Goal: Task Accomplishment & Management: Complete application form

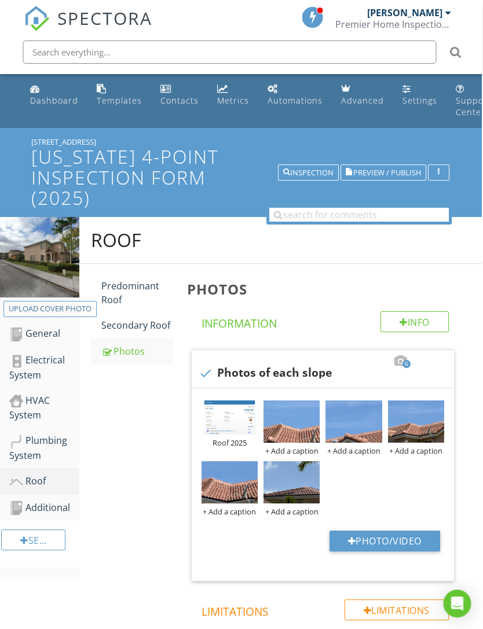
scroll to position [0, 1]
click at [58, 443] on div "Plumbing System" at bounding box center [45, 448] width 70 height 29
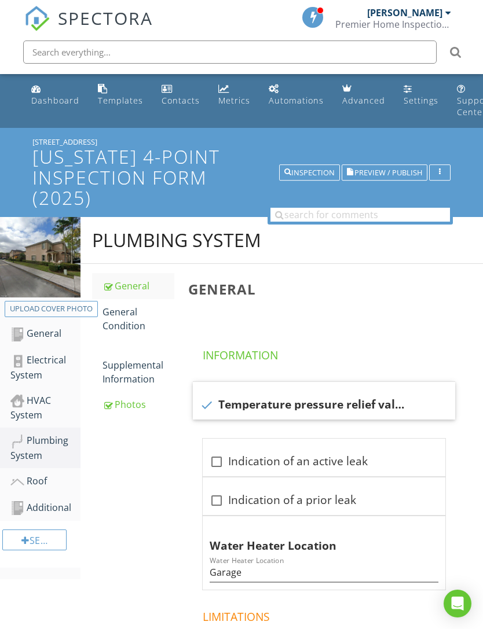
click at [33, 485] on div "Roof" at bounding box center [45, 481] width 70 height 15
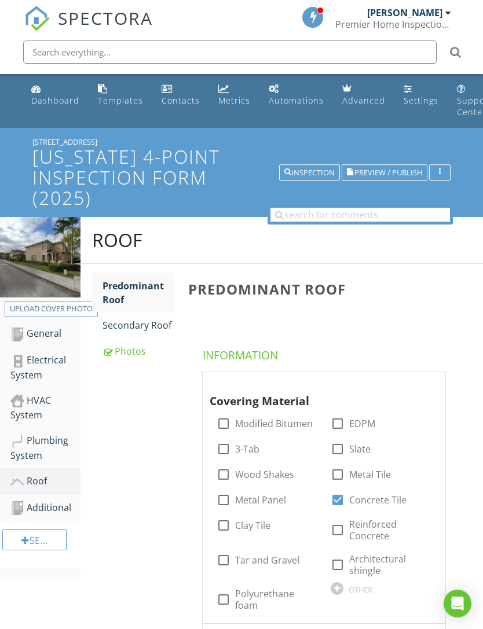
click at [52, 435] on div "Plumbing System" at bounding box center [45, 448] width 70 height 29
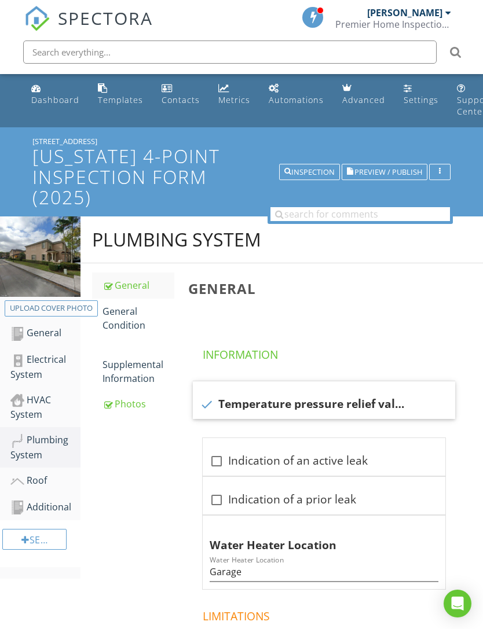
scroll to position [19, 0]
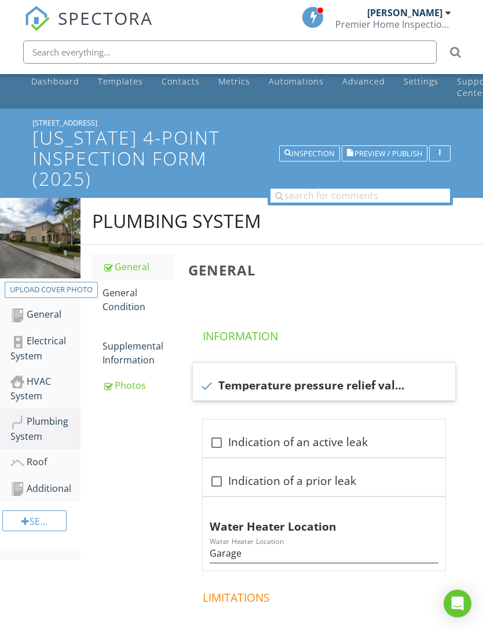
click at [132, 309] on div "General Condition" at bounding box center [138, 300] width 72 height 28
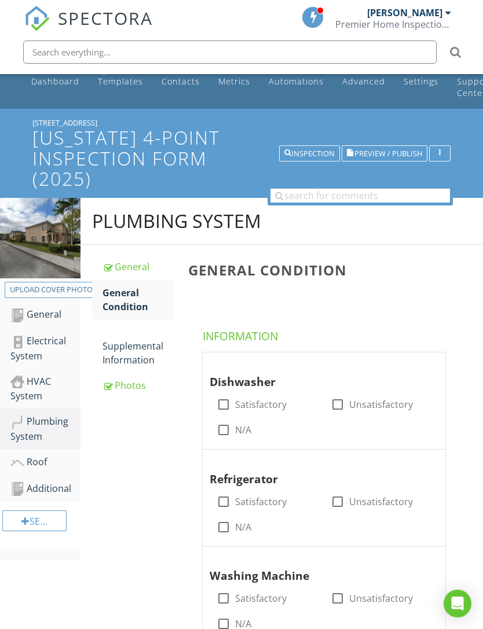
click at [131, 396] on link "Photos" at bounding box center [138, 385] width 72 height 25
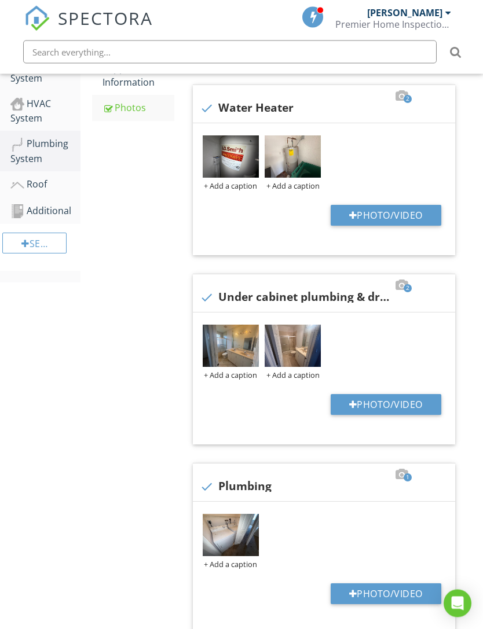
scroll to position [297, 0]
click at [367, 402] on button "Photo/Video" at bounding box center [386, 404] width 111 height 21
click at [372, 400] on button "Photo/Video" at bounding box center [386, 404] width 111 height 21
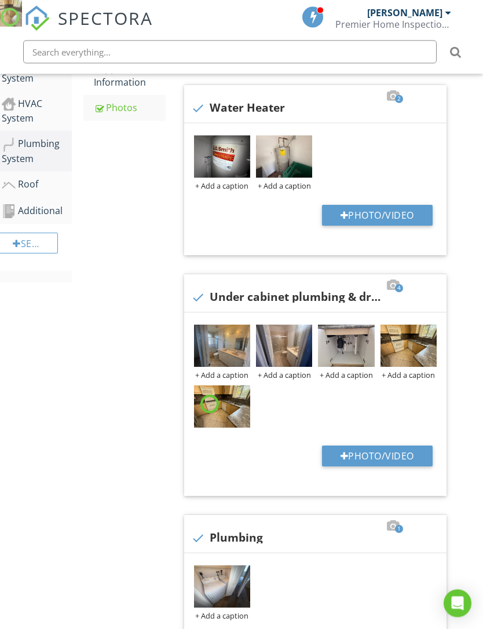
scroll to position [297, 9]
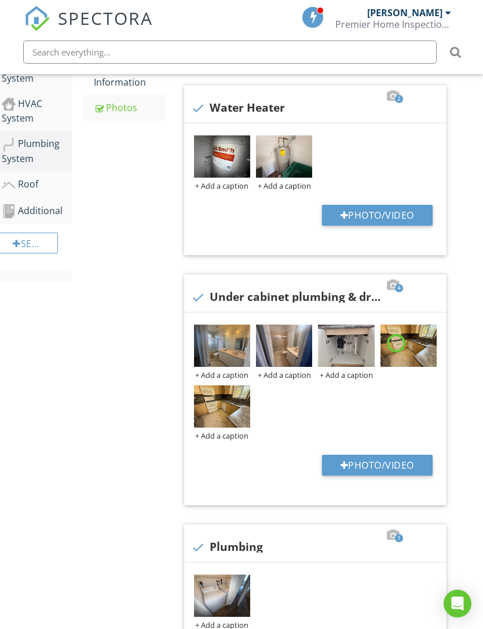
click at [350, 452] on div "+ Add a caption + Add a caption + Add a caption + Add a caption Photo/Video" at bounding box center [315, 409] width 262 height 193
click at [356, 464] on button "Photo/Video" at bounding box center [377, 465] width 111 height 21
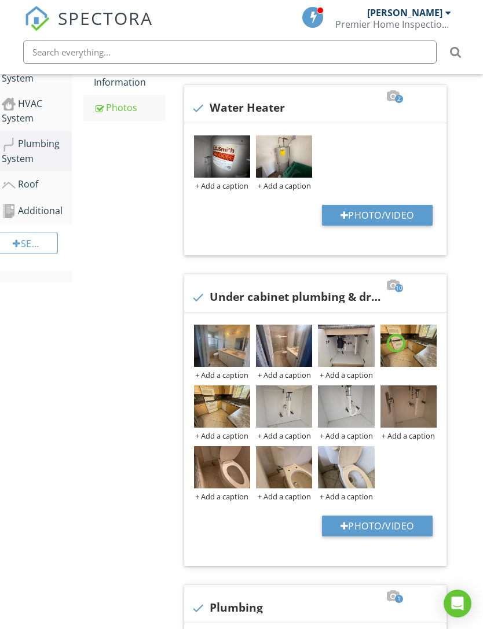
click at [470, 203] on div "Photos Info Information 2 check Water Heater + Add a caption + Add a caption Ph…" at bounding box center [324, 463] width 302 height 993
click at [337, 522] on button "Photo/Video" at bounding box center [377, 526] width 111 height 21
type input "C:\fakepath\4080610956378977025.jpeg"
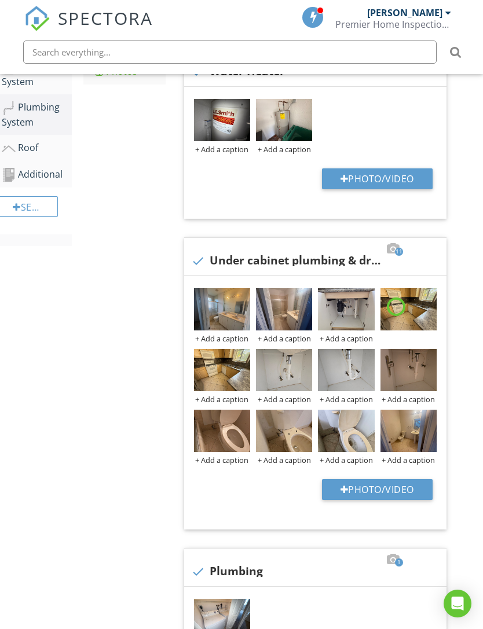
scroll to position [334, 9]
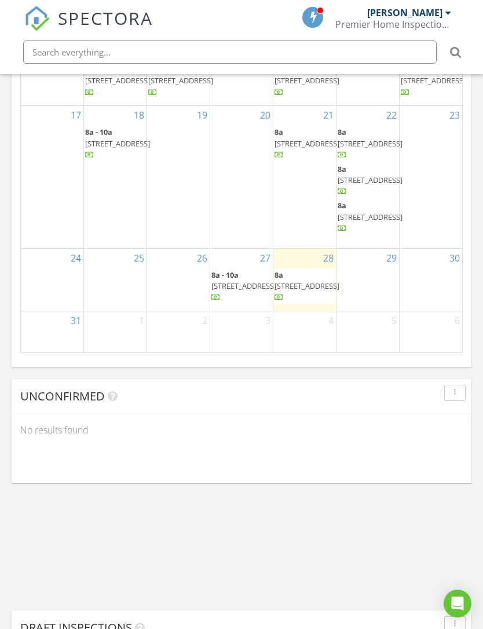
scroll to position [27, 0]
click at [304, 291] on span "12524 SW 125th St, Miami 33186" at bounding box center [306, 286] width 65 height 10
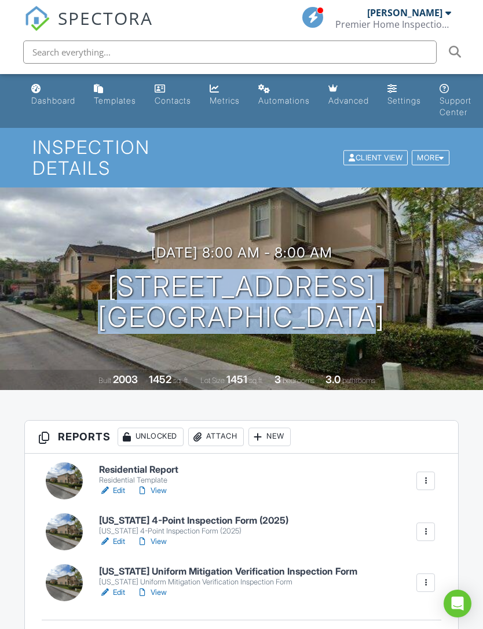
click at [118, 587] on link "Edit" at bounding box center [112, 593] width 26 height 12
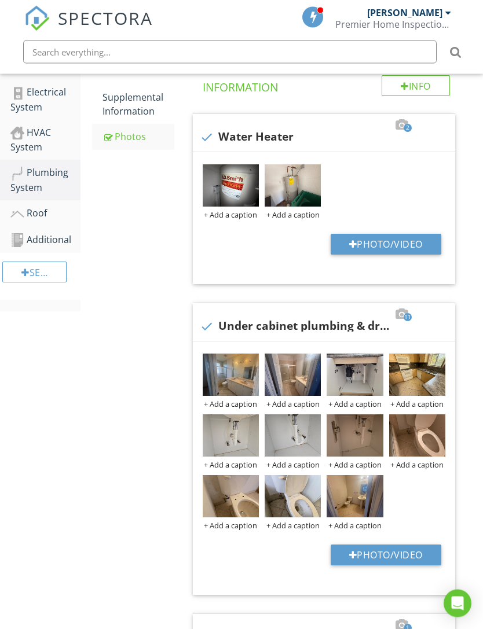
scroll to position [268, 0]
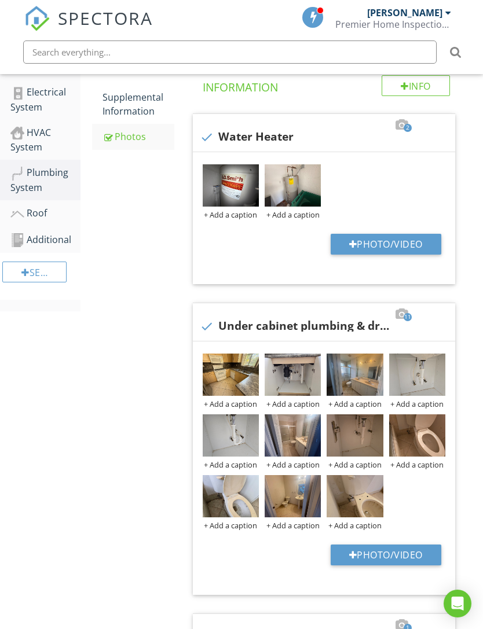
click at [350, 548] on button "Photo/Video" at bounding box center [386, 555] width 111 height 21
type input "C:\fakepath\IMG_7543.jpeg"
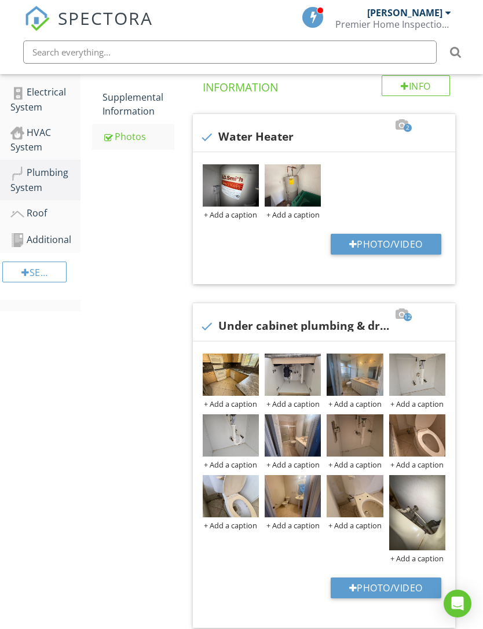
click at [405, 507] on img at bounding box center [417, 512] width 56 height 75
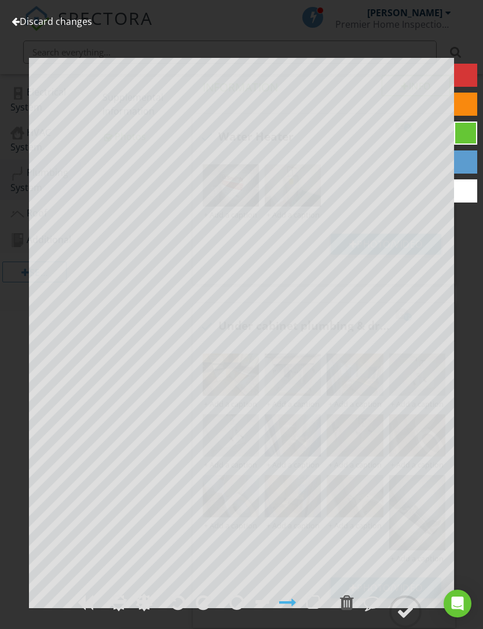
click at [177, 611] on div at bounding box center [177, 602] width 15 height 17
click at [403, 621] on div at bounding box center [405, 611] width 17 height 17
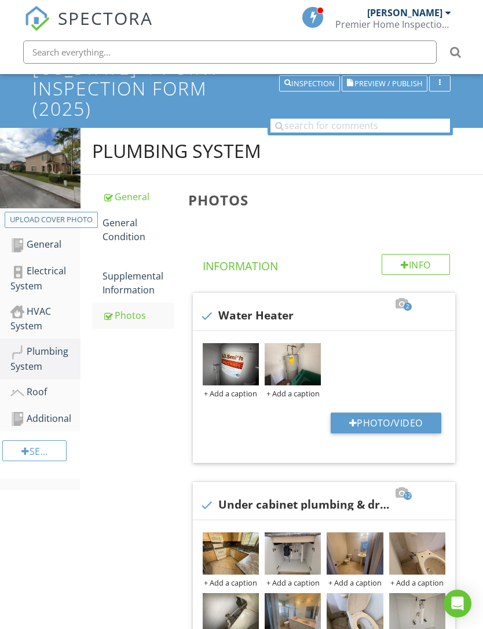
scroll to position [0, 0]
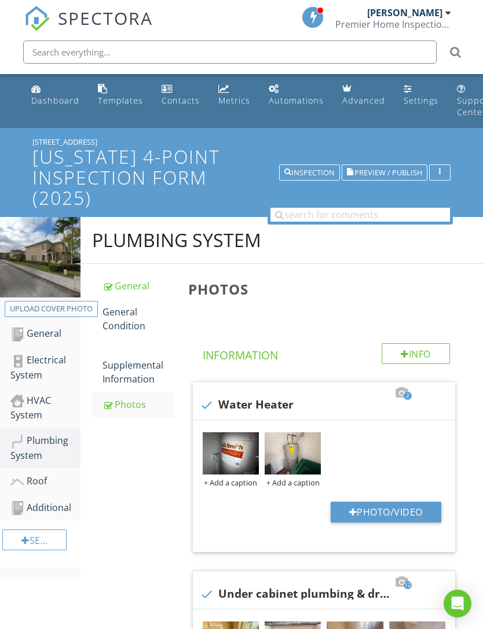
click at [55, 330] on div "General" at bounding box center [45, 334] width 70 height 15
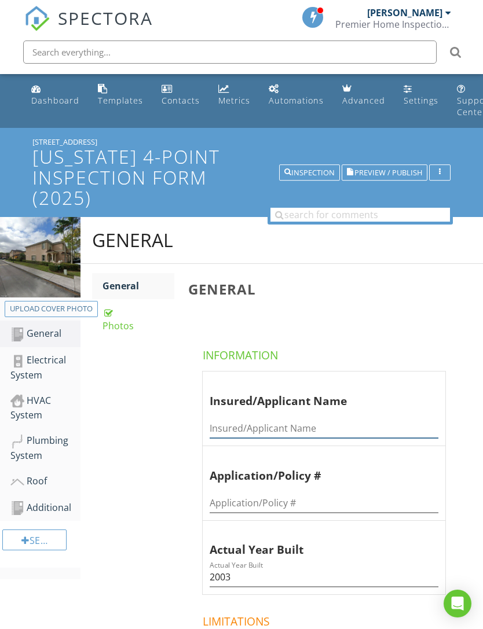
click at [247, 424] on input "Insured/Applicant Name" at bounding box center [324, 428] width 229 height 19
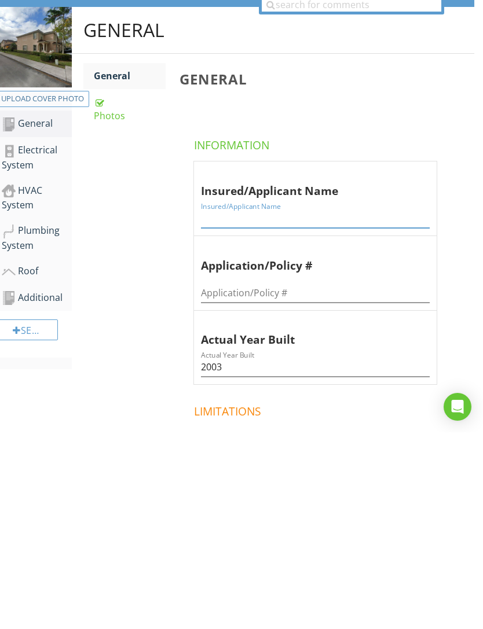
click at [236, 406] on input "Insured/Applicant Name" at bounding box center [315, 415] width 229 height 19
click at [237, 406] on input "Insured/Applicant Name" at bounding box center [315, 415] width 229 height 19
paste input "[PERSON_NAME]"
type input "Lazaro Triana"
click at [127, 344] on div "General General Photos General Information Insured/Applicant Name Insured/Appli…" at bounding box center [273, 508] width 402 height 608
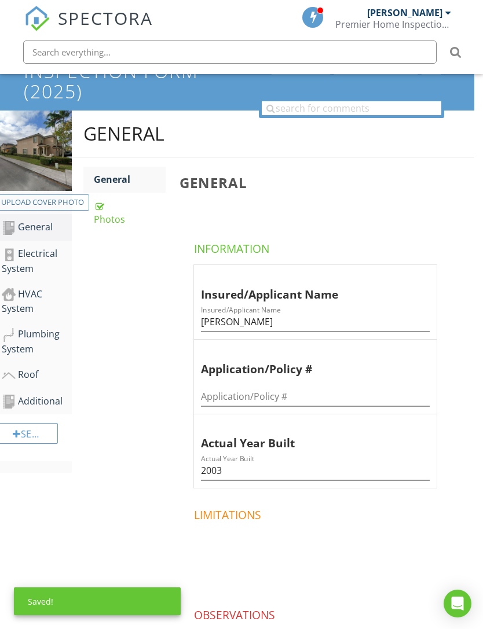
scroll to position [0, 9]
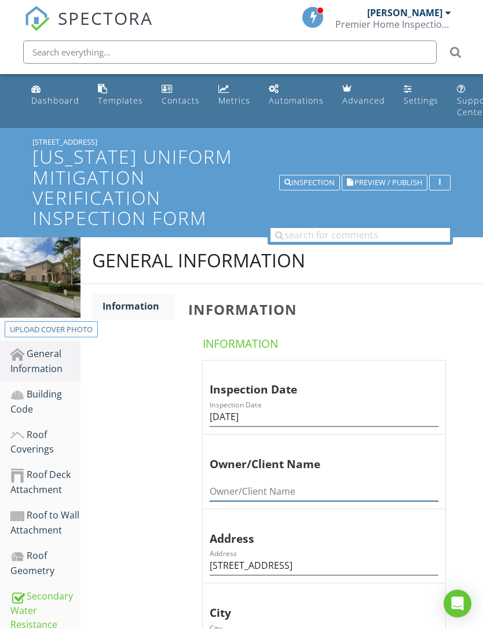
click at [236, 482] on input "Owner/Client Name" at bounding box center [324, 491] width 229 height 19
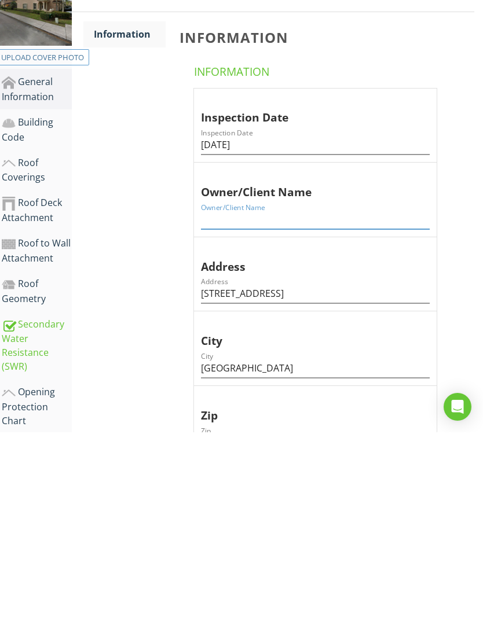
click at [226, 407] on input "Owner/Client Name" at bounding box center [315, 416] width 229 height 19
click at [233, 407] on input "Owner/Client Name" at bounding box center [315, 416] width 229 height 19
paste input "Lazaro Triana"
type input "Lazaro Triana"
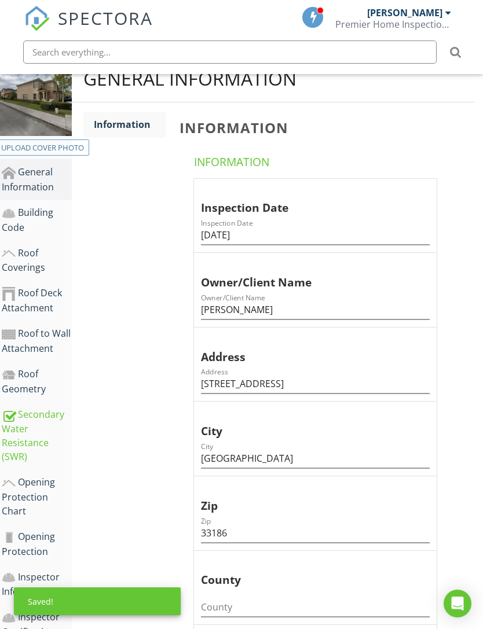
scroll to position [0, 9]
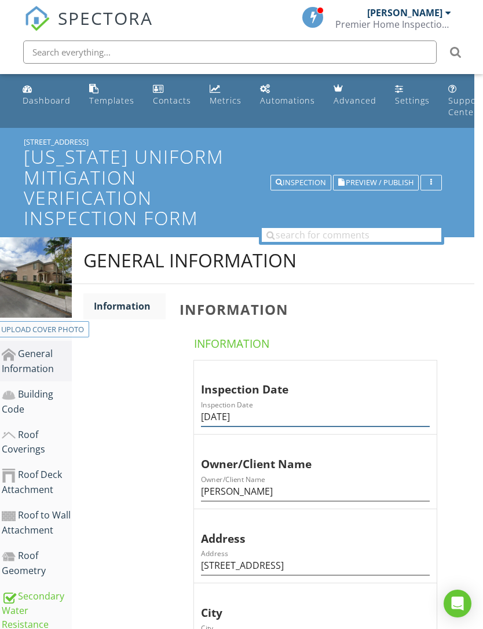
click at [211, 414] on input "08/28/2025" at bounding box center [315, 417] width 229 height 19
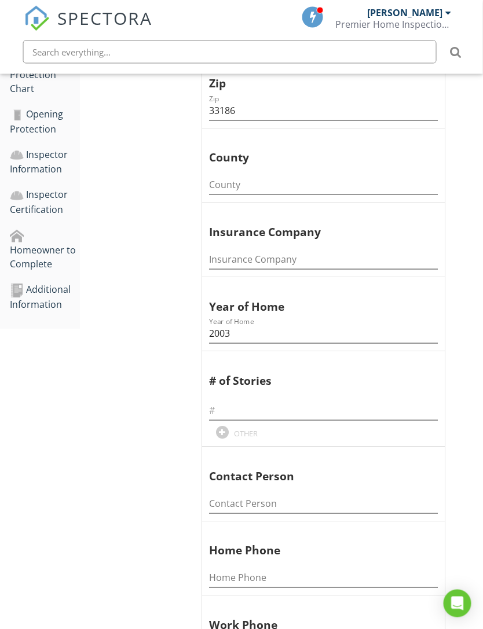
scroll to position [596, 2]
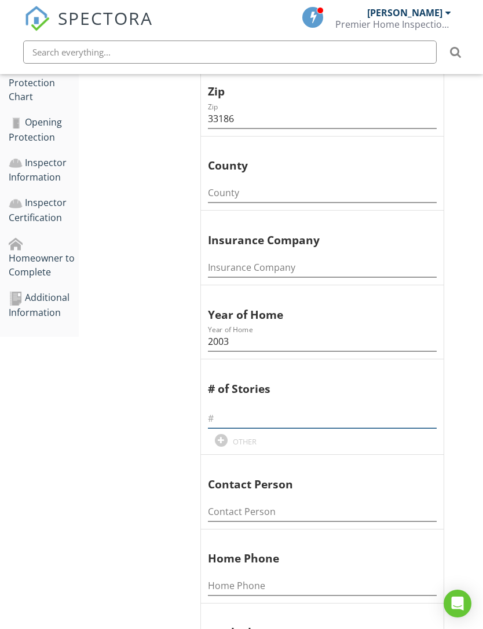
click at [243, 409] on input "text" at bounding box center [322, 418] width 229 height 19
type input "2"
click at [127, 424] on div "General Information Information Information Information Inspection Date Inspect…" at bounding box center [280, 336] width 402 height 1390
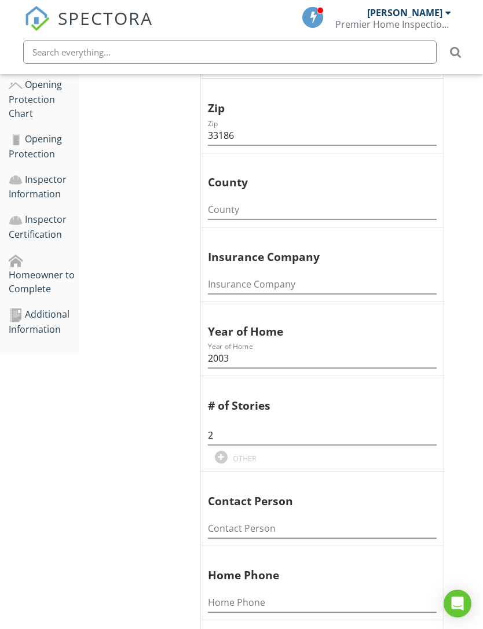
click at [60, 307] on div "Additional Information" at bounding box center [44, 321] width 70 height 29
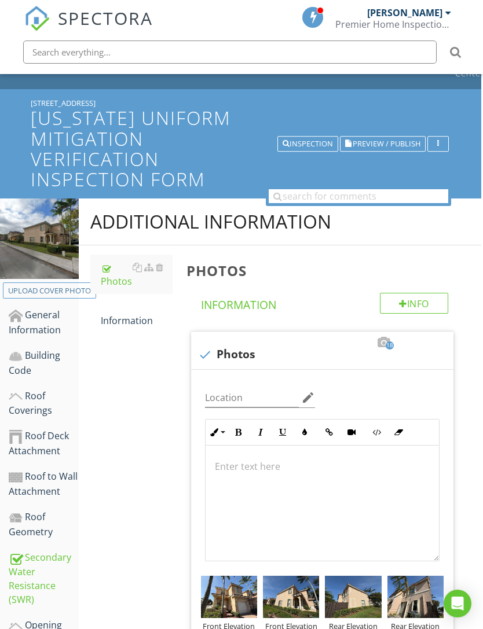
scroll to position [0, 2]
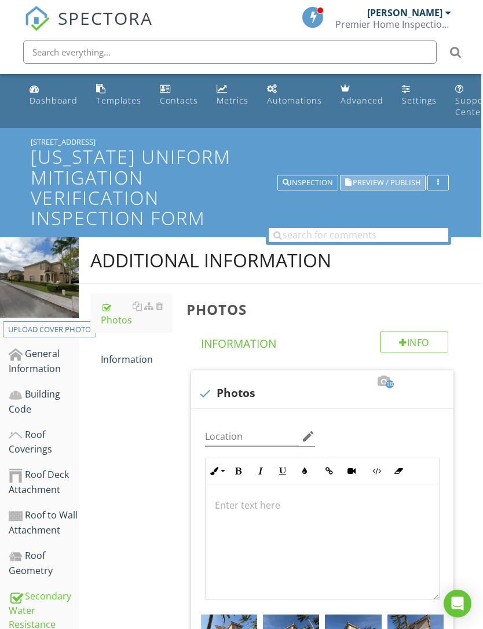
click at [394, 180] on span "Preview / Publish" at bounding box center [387, 183] width 68 height 8
click at [393, 181] on span "Preview / Publish" at bounding box center [387, 183] width 68 height 8
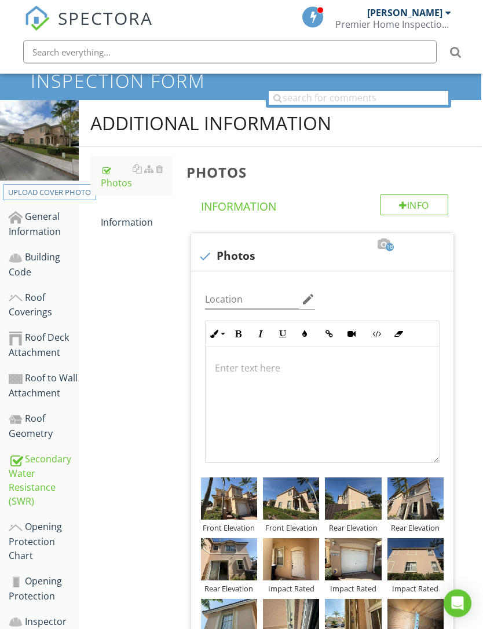
click at [45, 423] on div "Roof Geometry" at bounding box center [44, 426] width 70 height 29
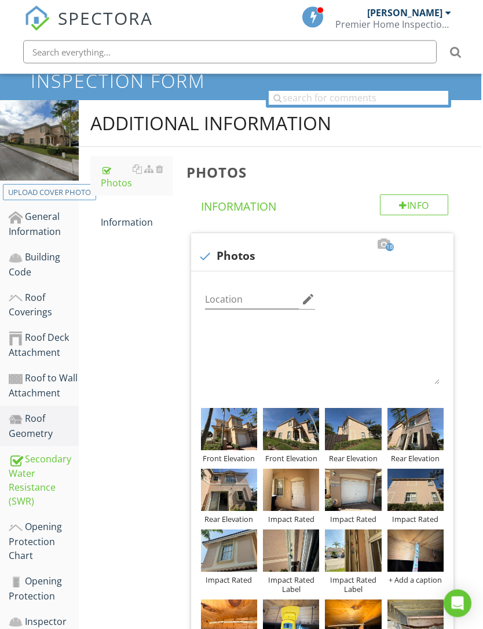
scroll to position [137, 2]
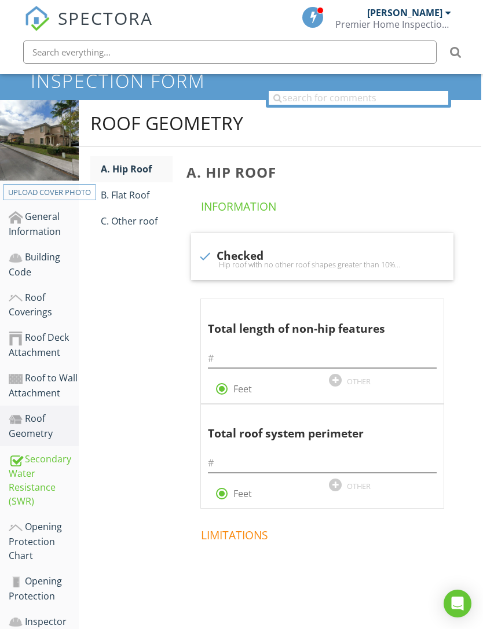
click at [50, 536] on div "Opening Protection Chart" at bounding box center [44, 541] width 70 height 43
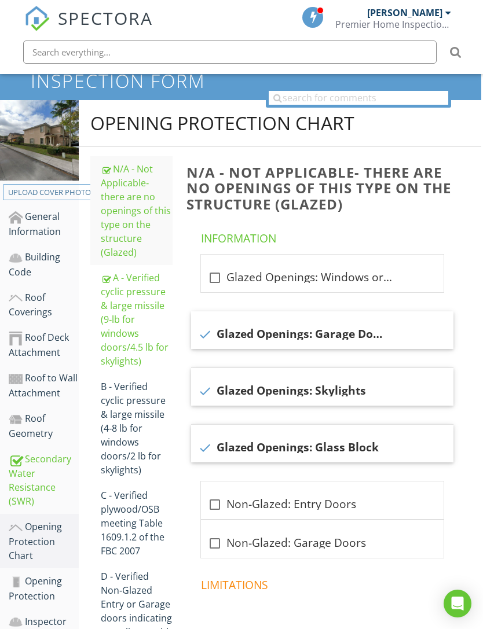
click at [49, 591] on div "Opening Protection" at bounding box center [44, 588] width 70 height 29
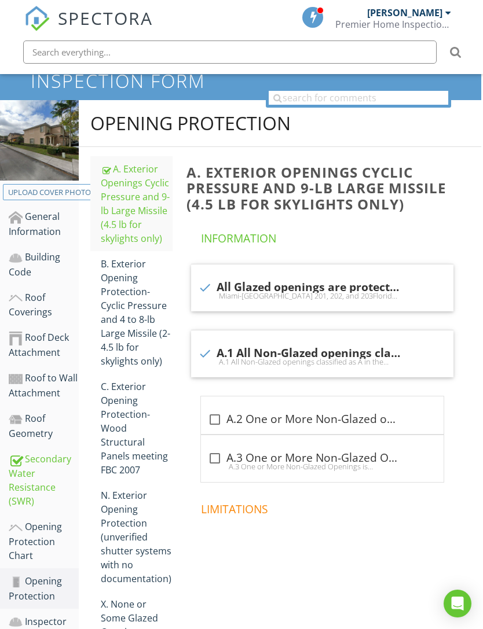
click at [116, 599] on div "X. None or Some Glazed Openings" at bounding box center [137, 619] width 72 height 42
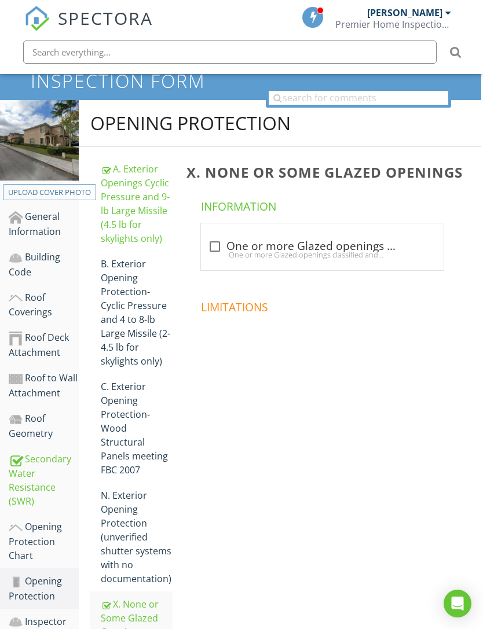
click at [41, 304] on div "Roof Coverings" at bounding box center [44, 305] width 70 height 29
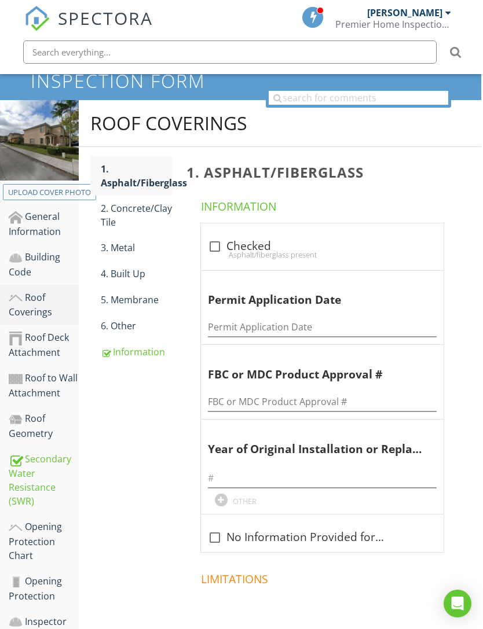
click at [134, 345] on div "Information" at bounding box center [137, 352] width 72 height 14
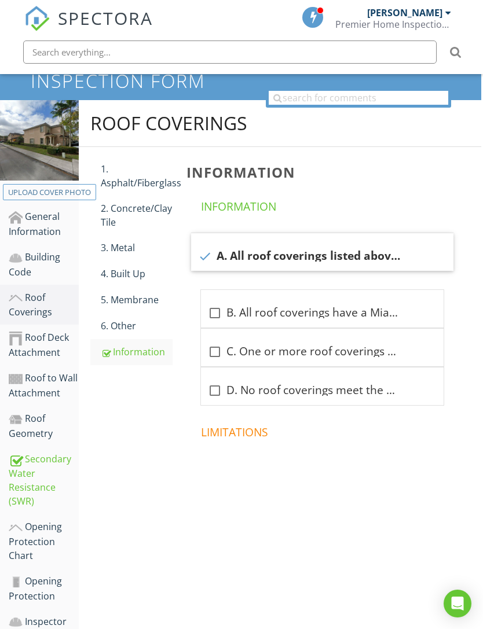
click at [135, 208] on div "2. Concrete/Clay Tile" at bounding box center [137, 215] width 72 height 28
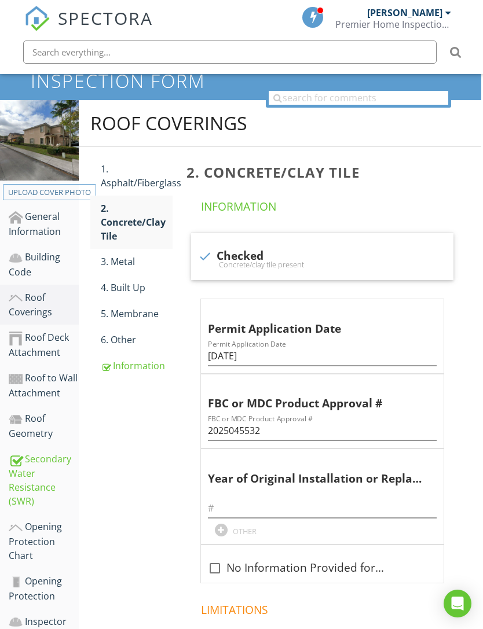
click at [45, 334] on div "Roof Deck Attachment" at bounding box center [44, 345] width 70 height 29
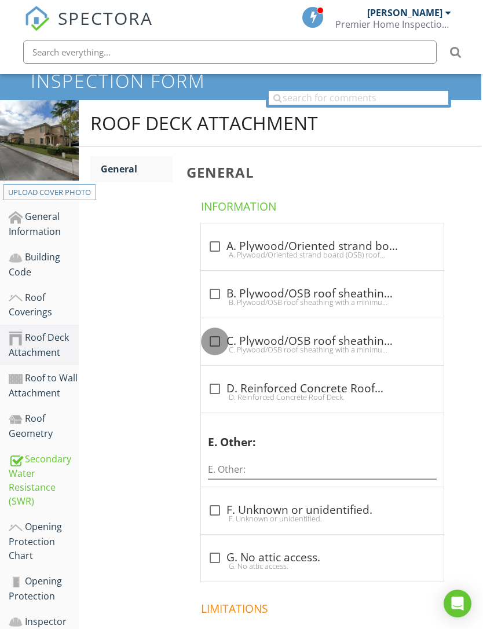
click at [217, 335] on div at bounding box center [215, 342] width 20 height 20
checkbox input "true"
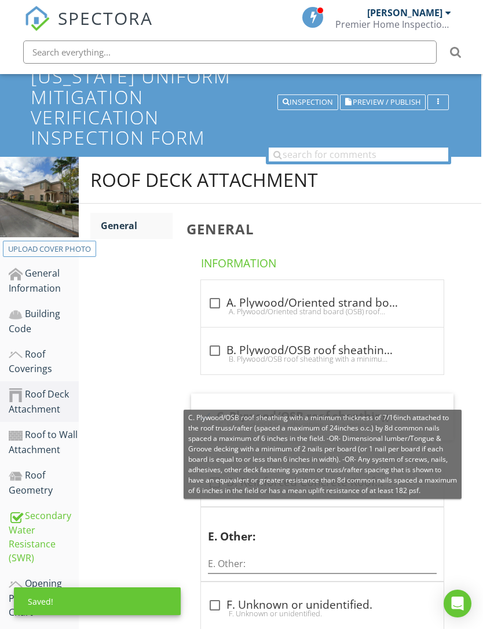
scroll to position [0, 2]
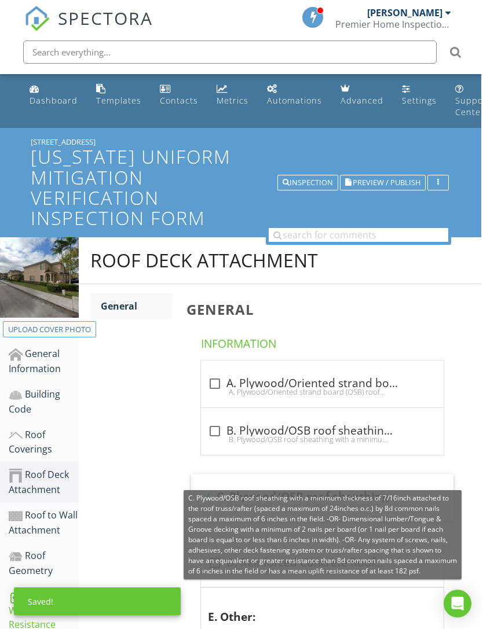
click at [395, 184] on span "Preview / Publish" at bounding box center [387, 183] width 68 height 8
click at [390, 186] on span "Preview / Publish" at bounding box center [387, 183] width 68 height 8
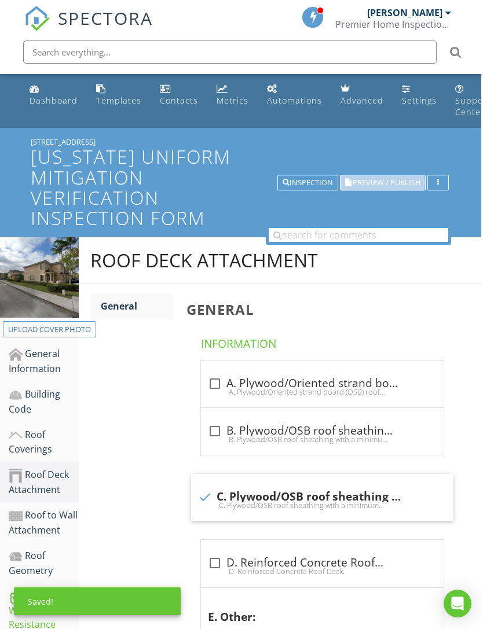
click at [388, 184] on span "Preview / Publish" at bounding box center [387, 183] width 68 height 8
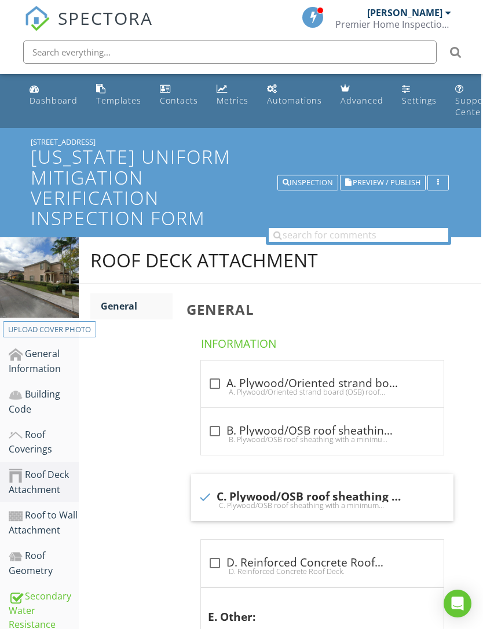
click at [42, 357] on div "General Information" at bounding box center [44, 361] width 70 height 29
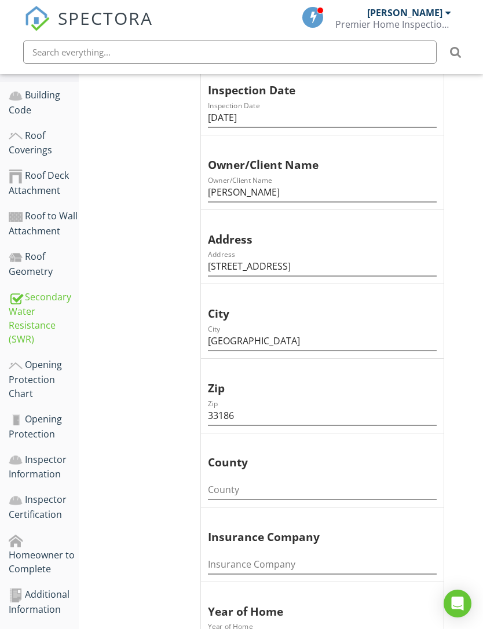
scroll to position [353, 2]
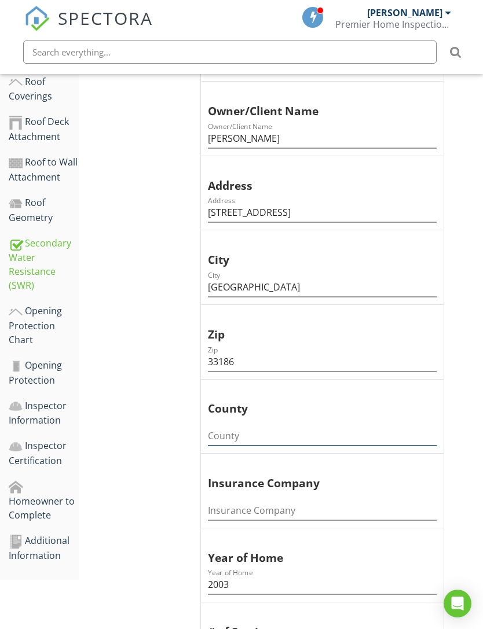
click at [263, 436] on input "County" at bounding box center [322, 436] width 229 height 19
type input "Miami D"
